Goal: Task Accomplishment & Management: Use online tool/utility

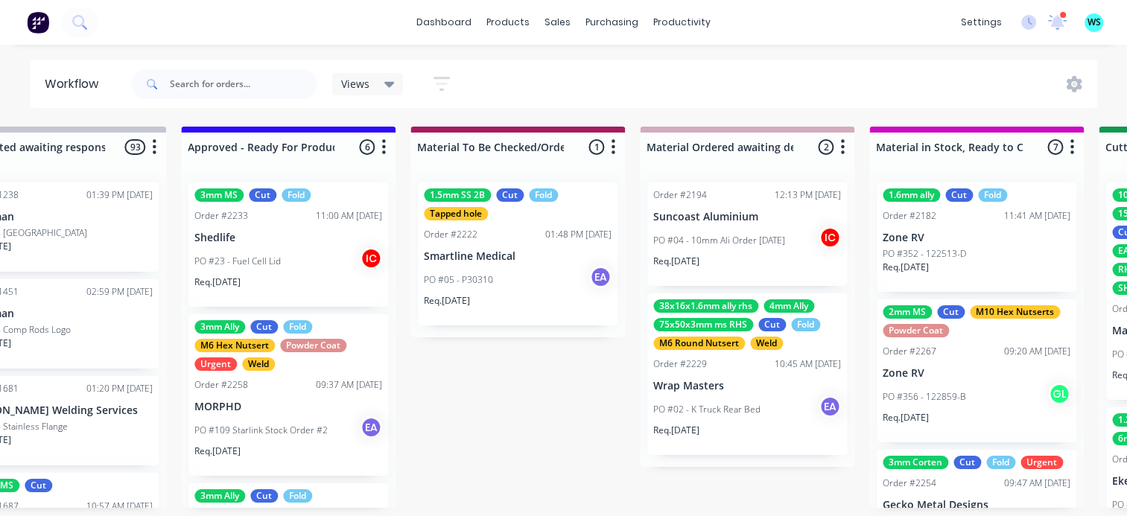
scroll to position [667, 0]
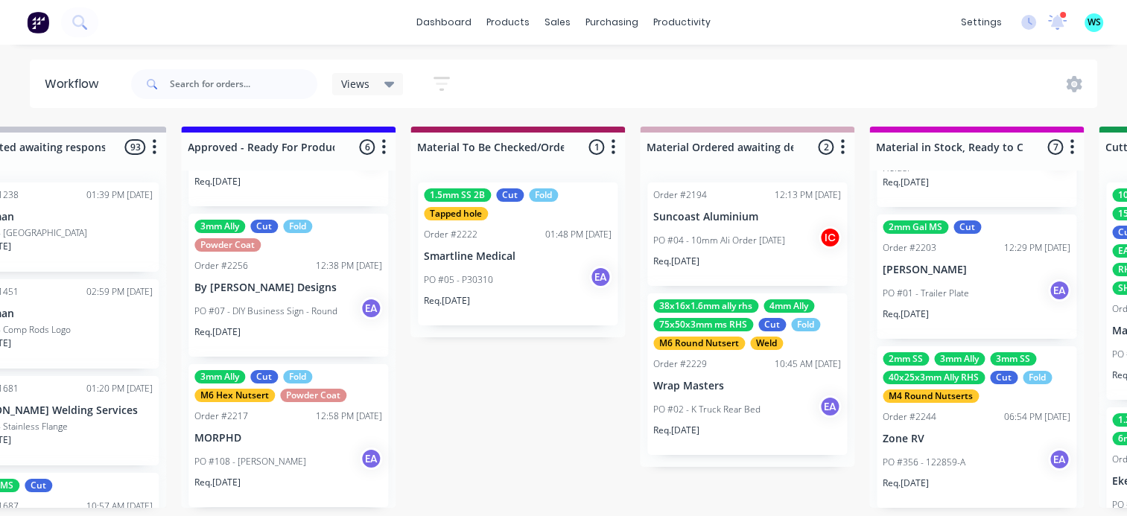
drag, startPoint x: 751, startPoint y: 493, endPoint x: 843, endPoint y: 399, distance: 131.7
click at [927, 266] on p "[PERSON_NAME]" at bounding box center [977, 270] width 188 height 13
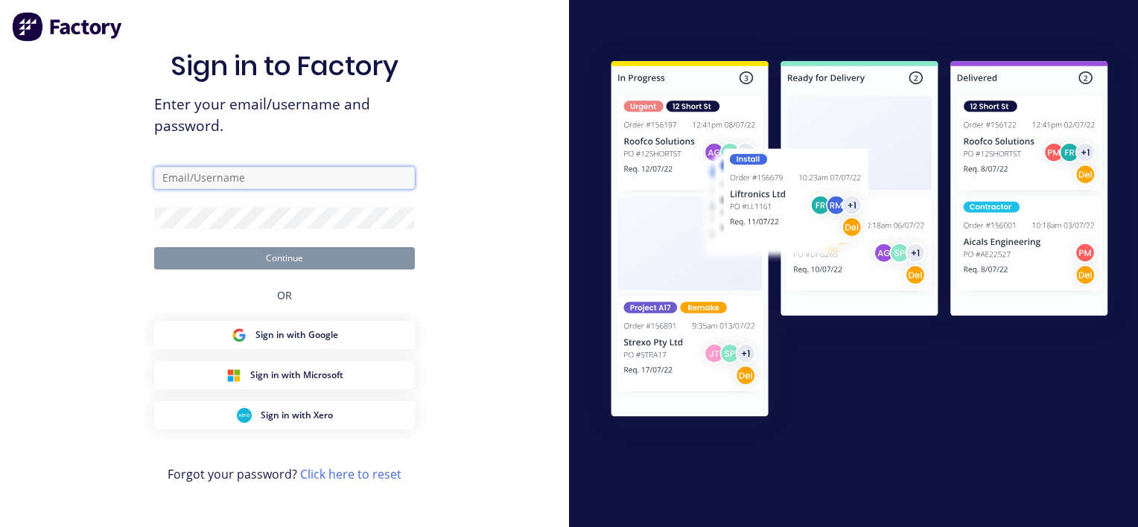
type input "[PERSON_NAME][EMAIL_ADDRESS][DOMAIN_NAME]"
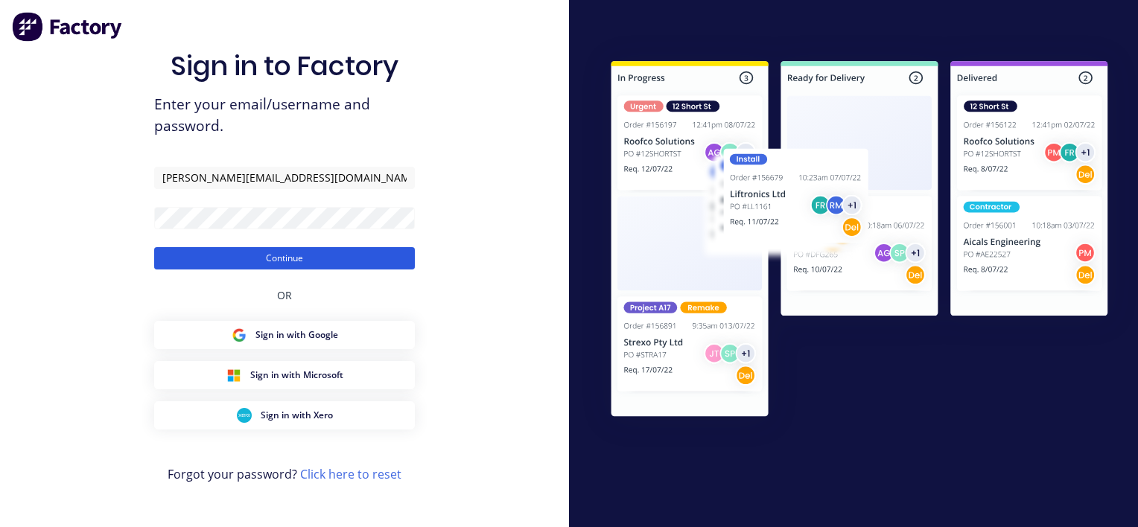
click at [328, 258] on button "Continue" at bounding box center [284, 258] width 261 height 22
